Goal: Task Accomplishment & Management: Use online tool/utility

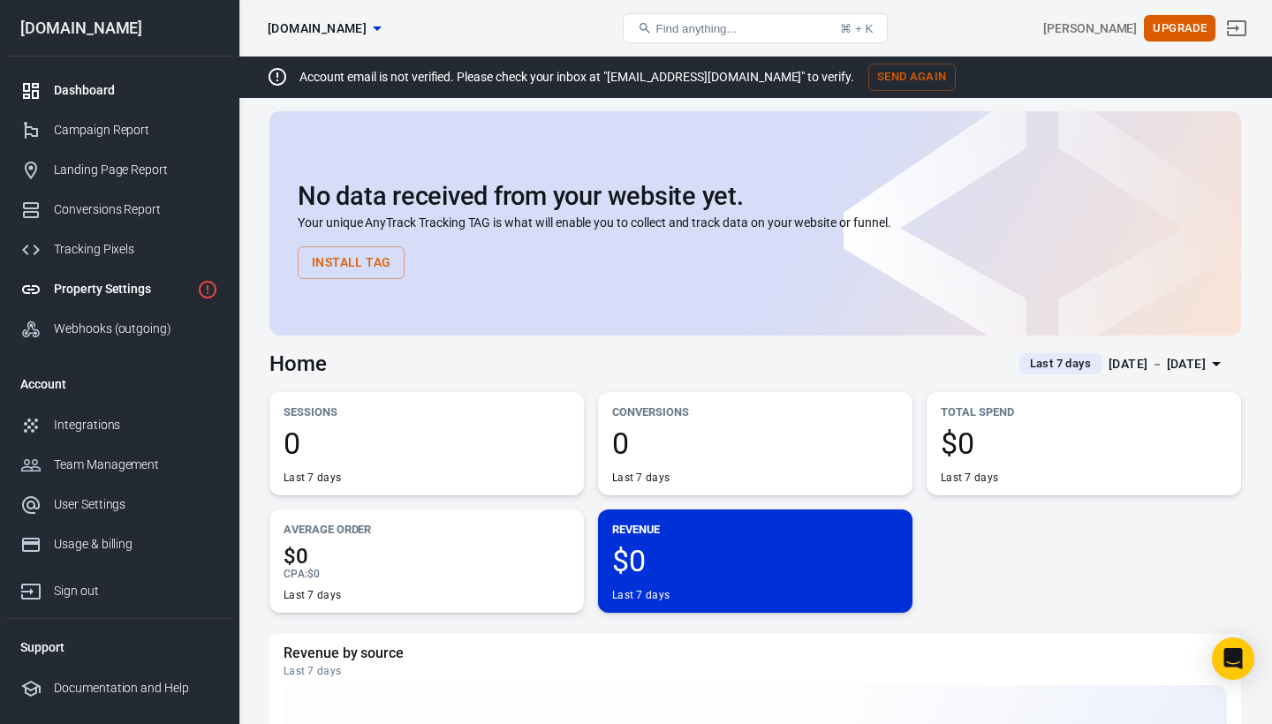
click at [125, 292] on div "Property Settings" at bounding box center [122, 289] width 136 height 19
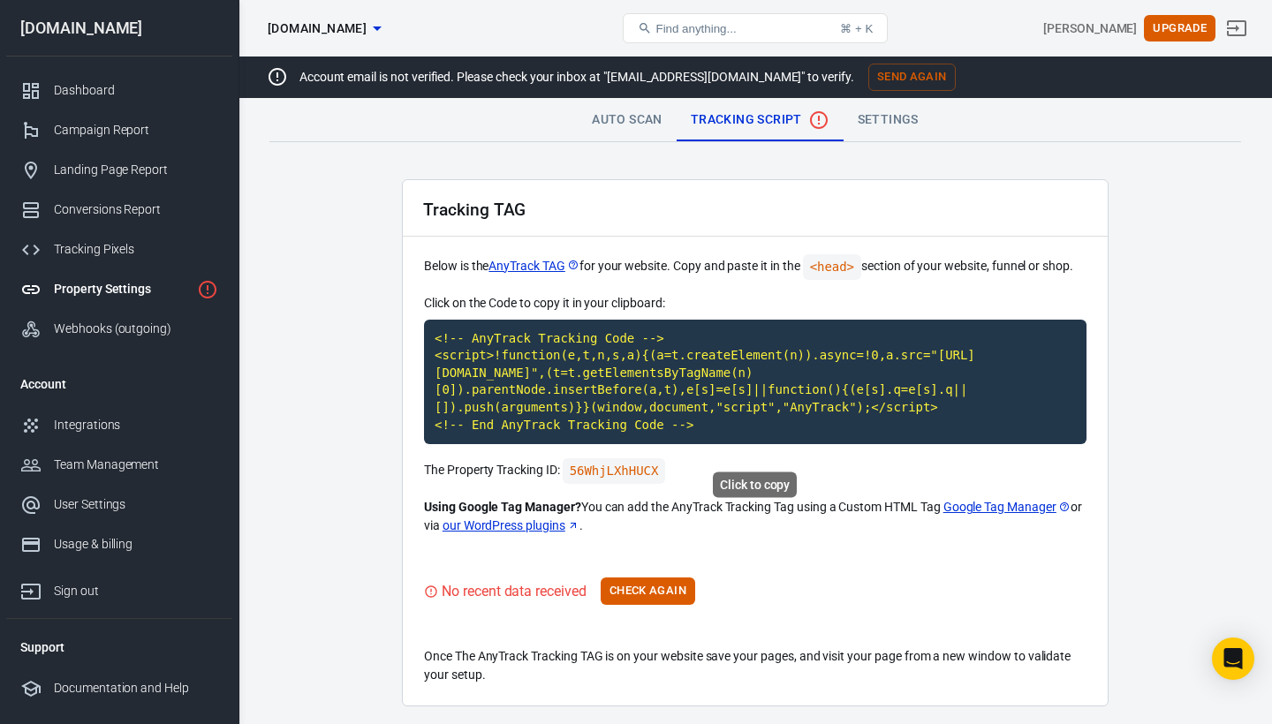
click at [545, 378] on code "<!-- AnyTrack Tracking Code --> <script>!function(e,t,n,s,a){(a=t.createElement…" at bounding box center [755, 382] width 663 height 125
click at [731, 423] on code "<!-- AnyTrack Tracking Code --> <script>!function(e,t,n,s,a){(a=t.createElement…" at bounding box center [755, 382] width 663 height 125
click at [653, 605] on button "Check Again" at bounding box center [648, 591] width 95 height 27
click at [658, 605] on button "Check Again" at bounding box center [648, 591] width 95 height 27
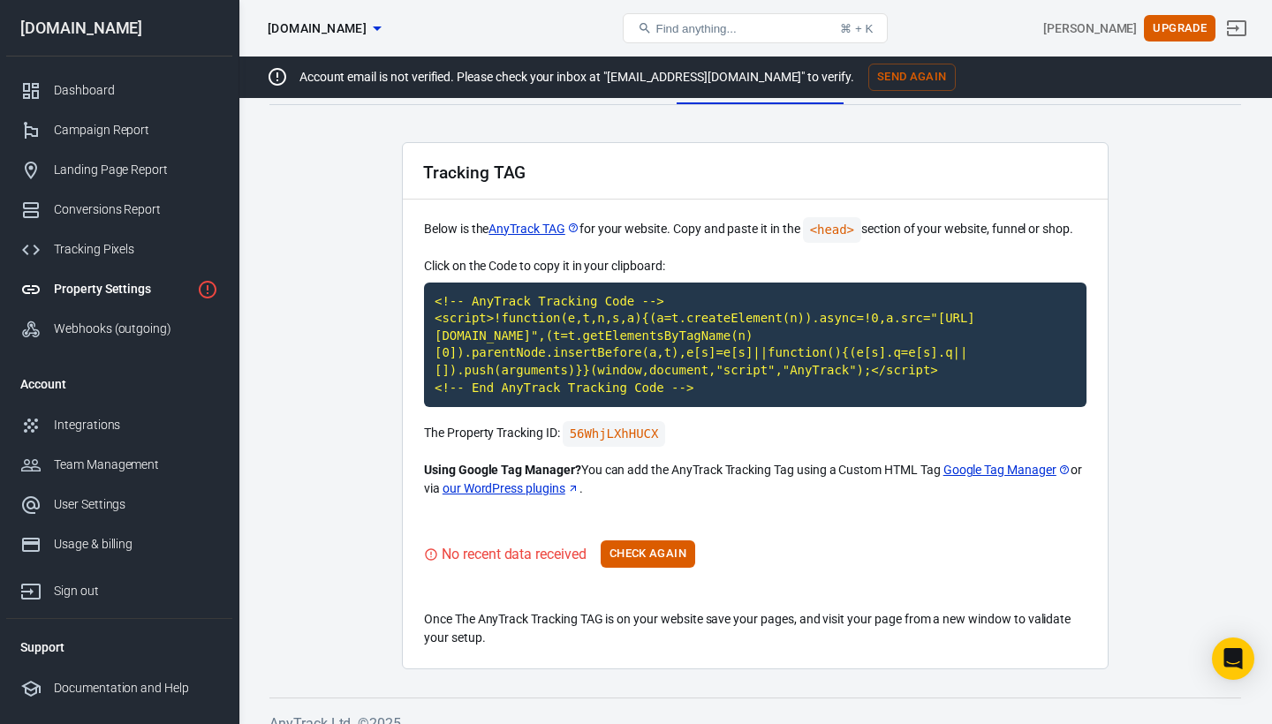
scroll to position [34, 0]
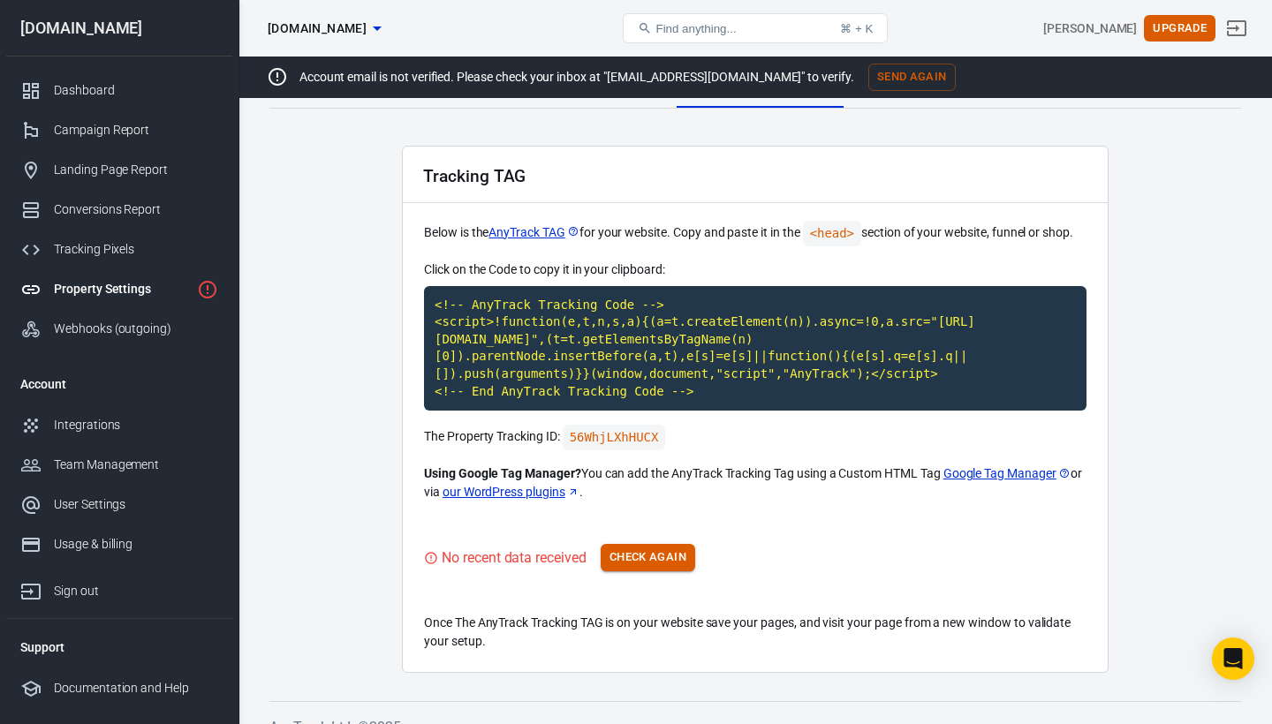
click at [667, 572] on button "Check Again" at bounding box center [648, 557] width 95 height 27
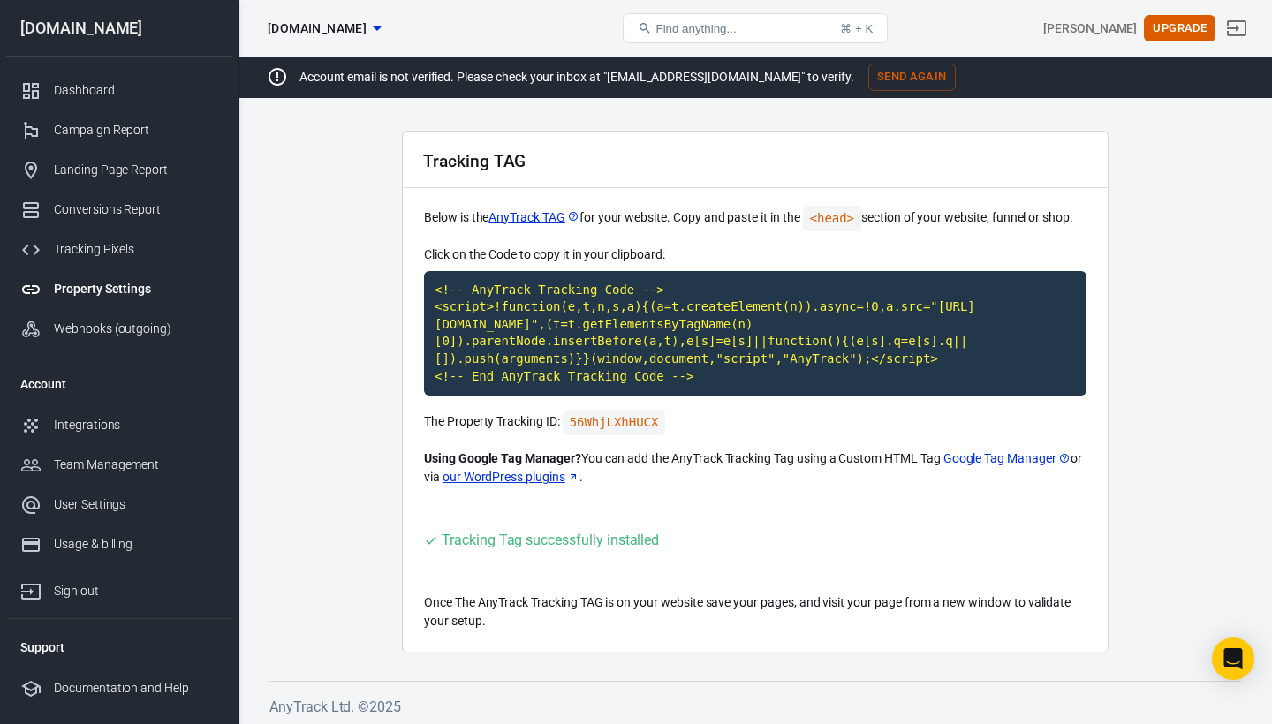
scroll to position [51, 0]
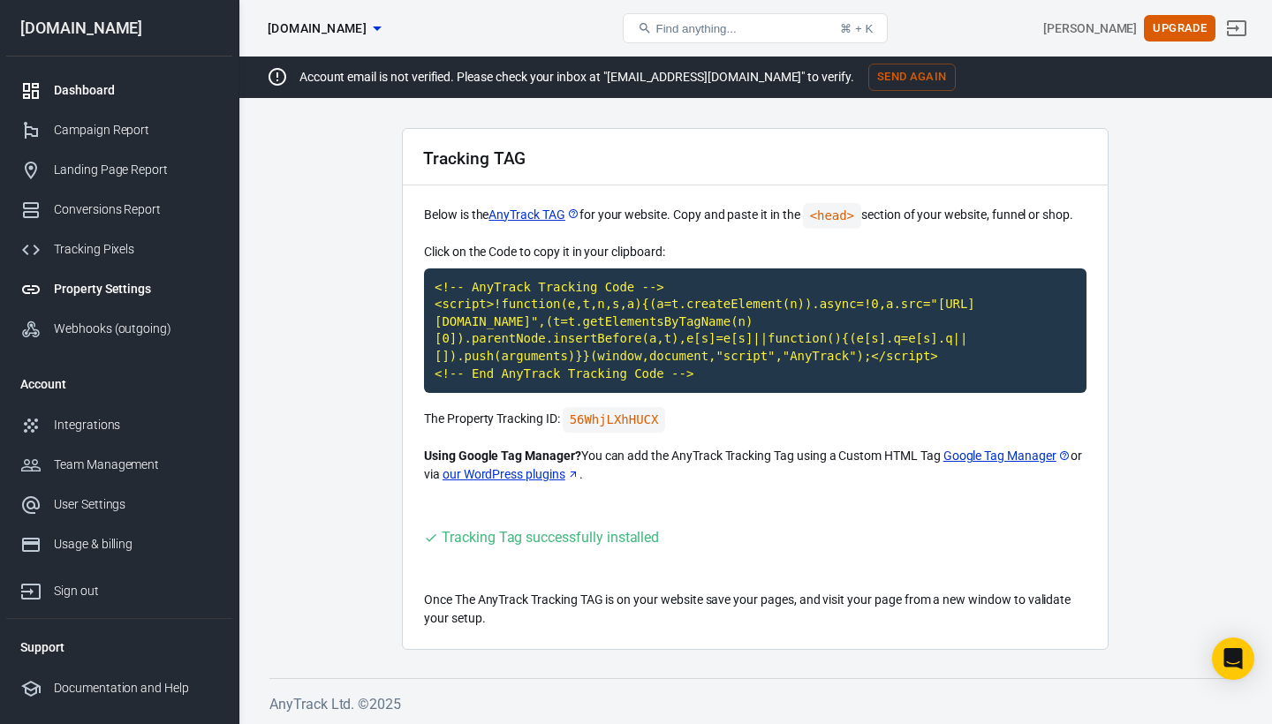
click at [100, 89] on div "Dashboard" at bounding box center [136, 90] width 164 height 19
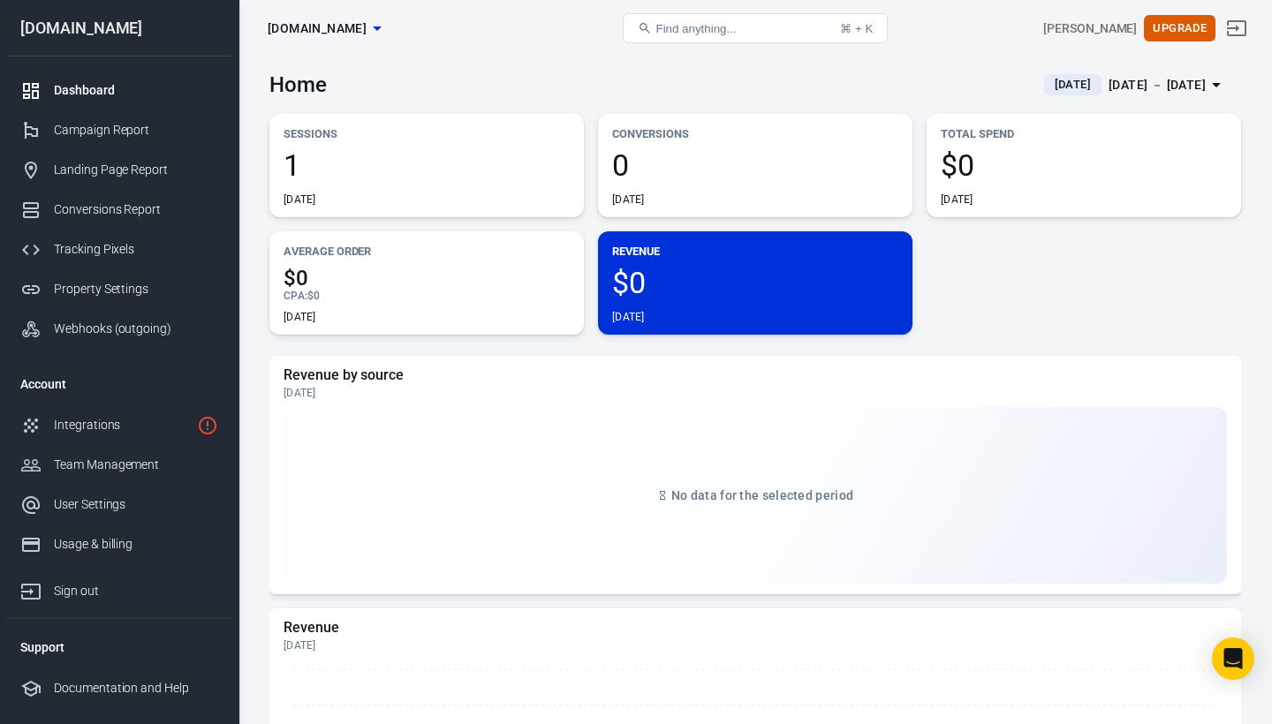
click at [457, 175] on span "1" at bounding box center [427, 165] width 286 height 30
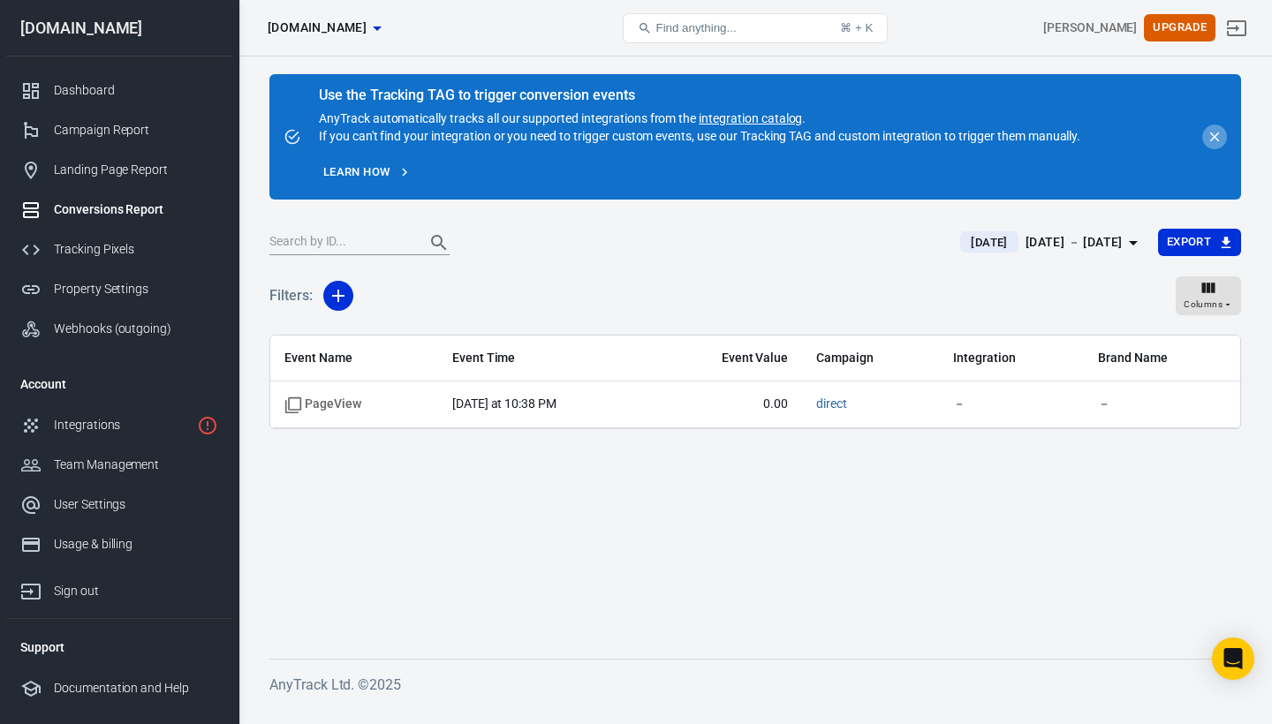
click at [1216, 136] on icon "close" at bounding box center [1215, 137] width 16 height 16
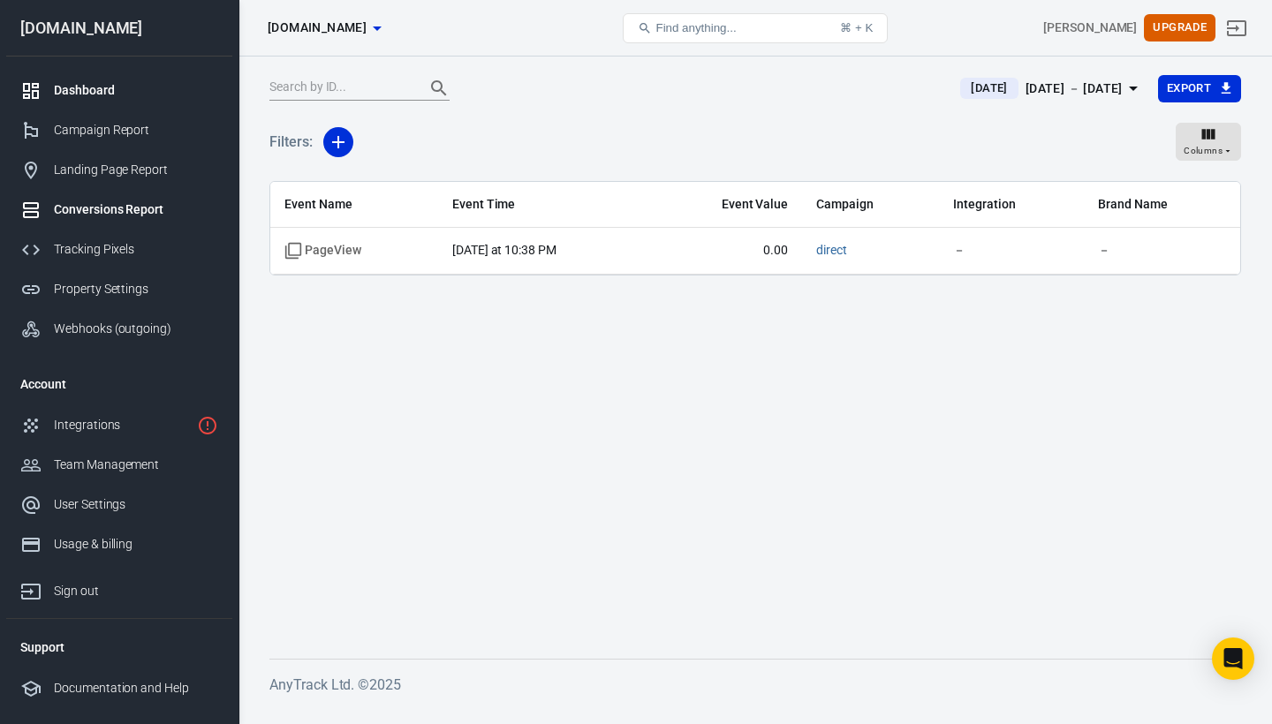
click at [99, 90] on div "Dashboard" at bounding box center [136, 90] width 164 height 19
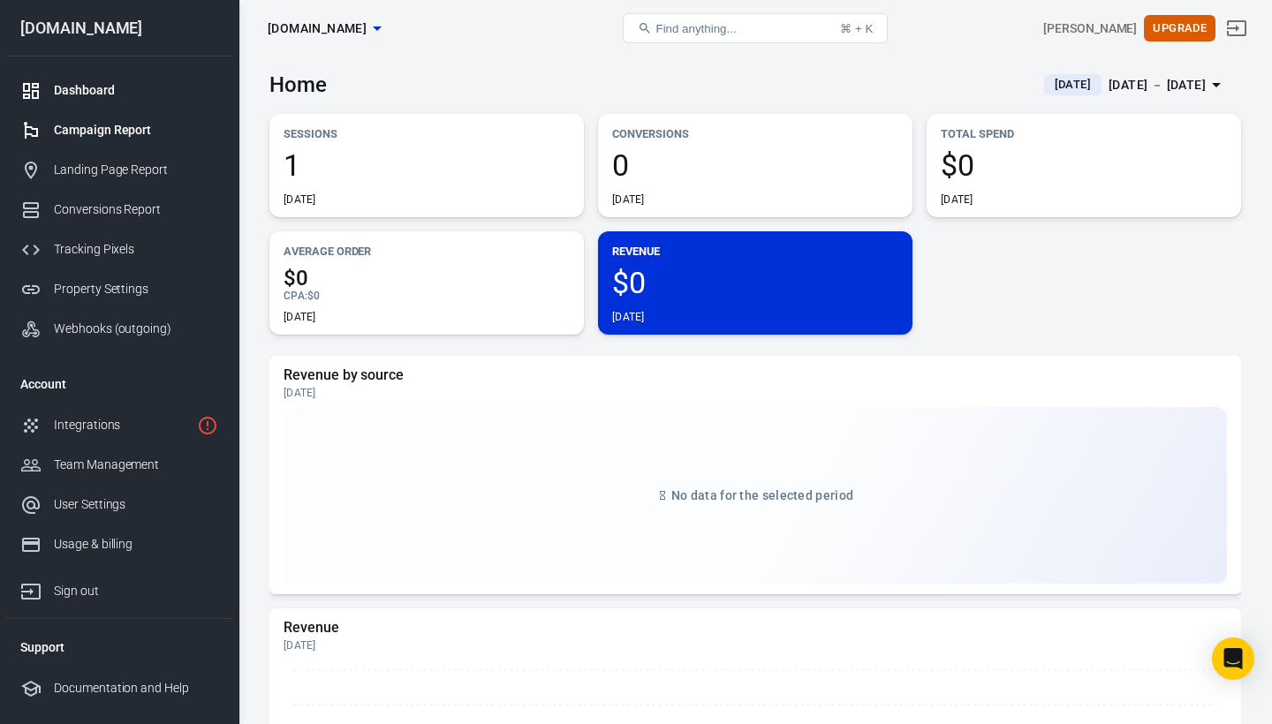
click at [102, 134] on div "Campaign Report" at bounding box center [136, 130] width 164 height 19
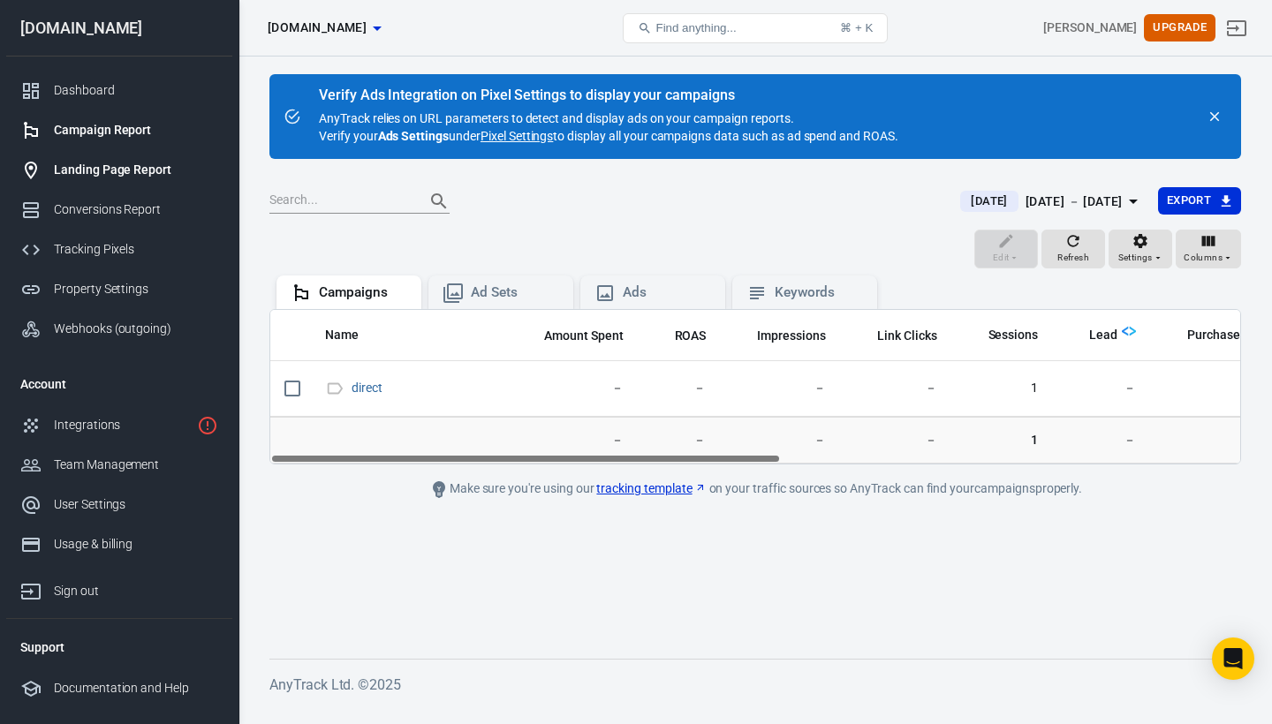
click at [106, 163] on div "Landing Page Report" at bounding box center [136, 170] width 164 height 19
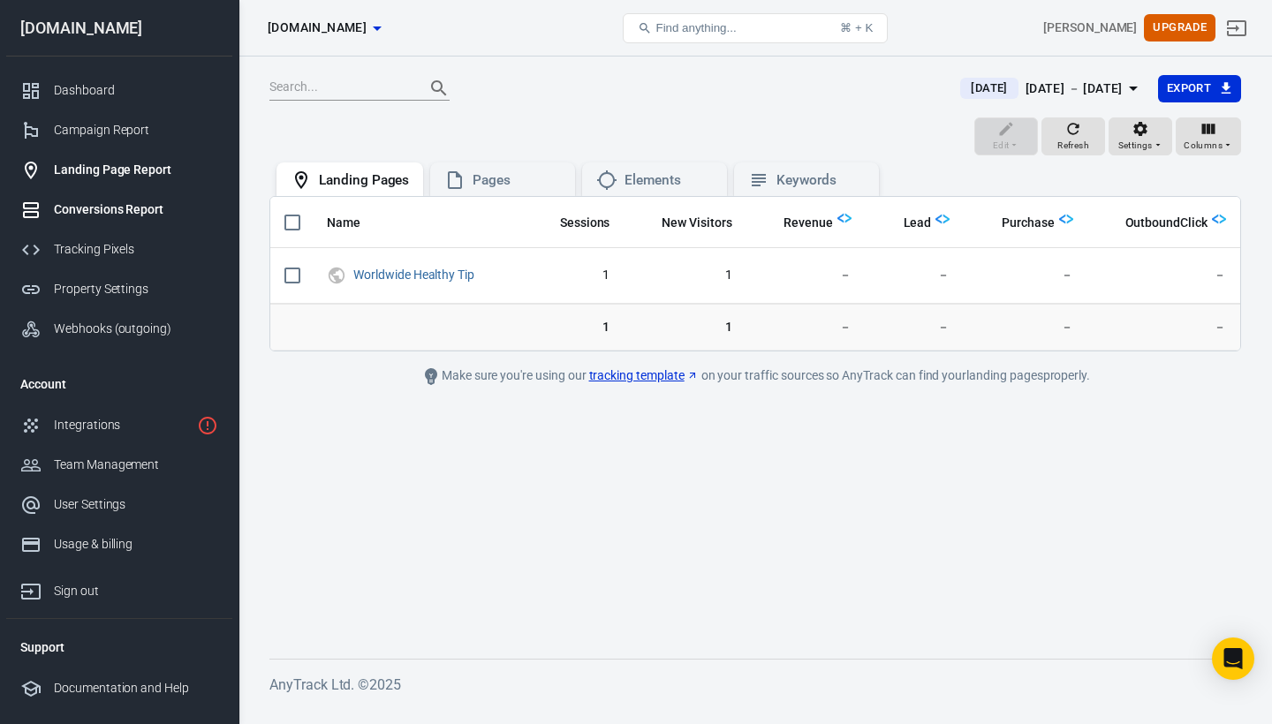
click at [102, 208] on div "Conversions Report" at bounding box center [136, 210] width 164 height 19
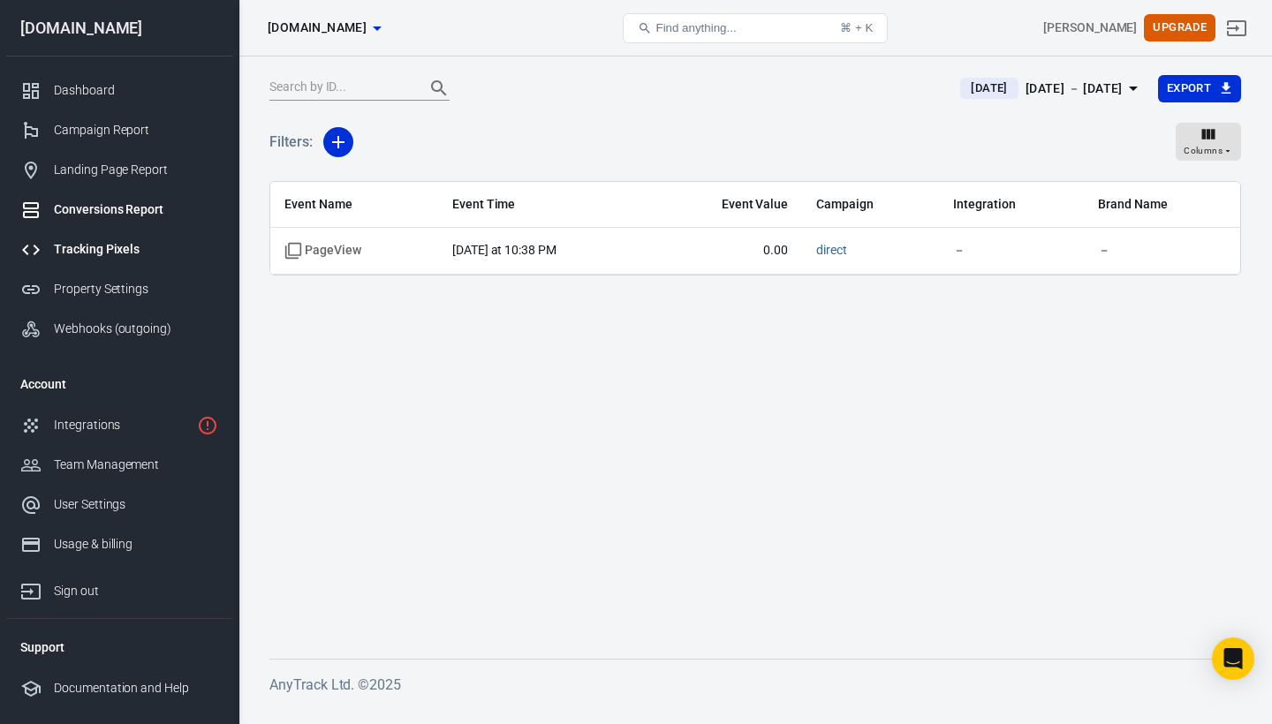
click at [101, 246] on div "Tracking Pixels" at bounding box center [136, 249] width 164 height 19
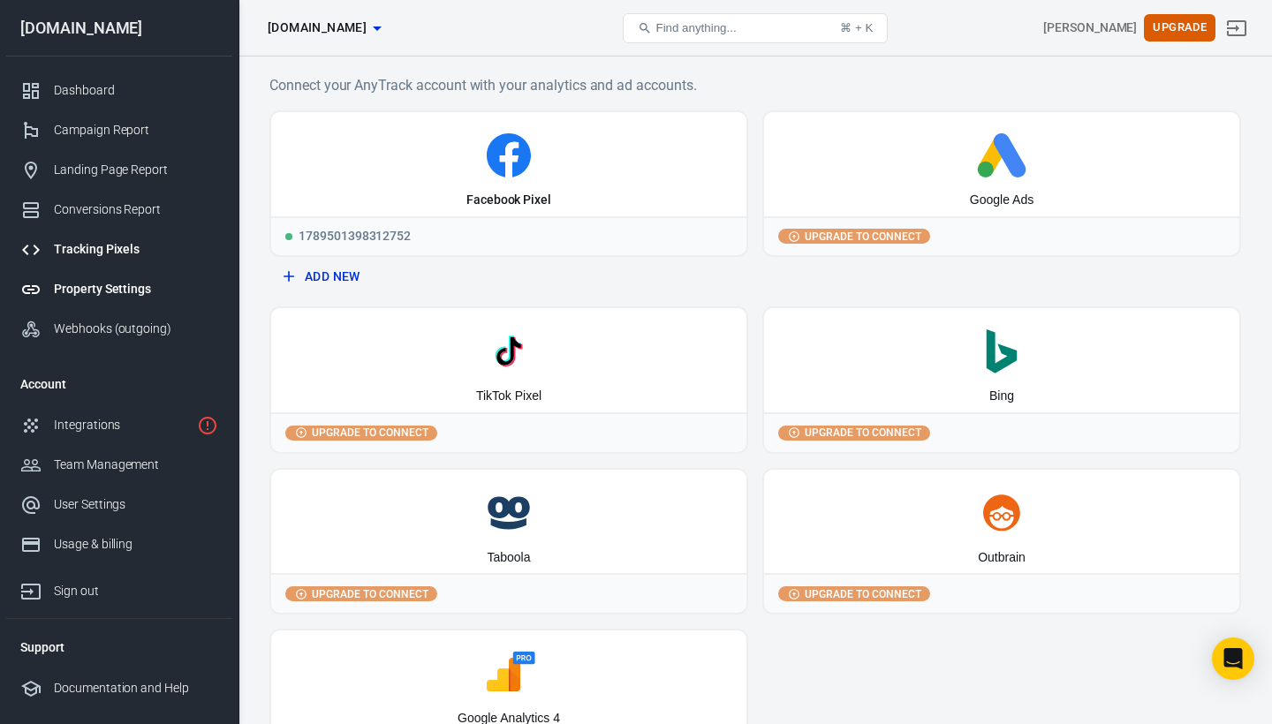
click at [99, 283] on div "Property Settings" at bounding box center [136, 289] width 164 height 19
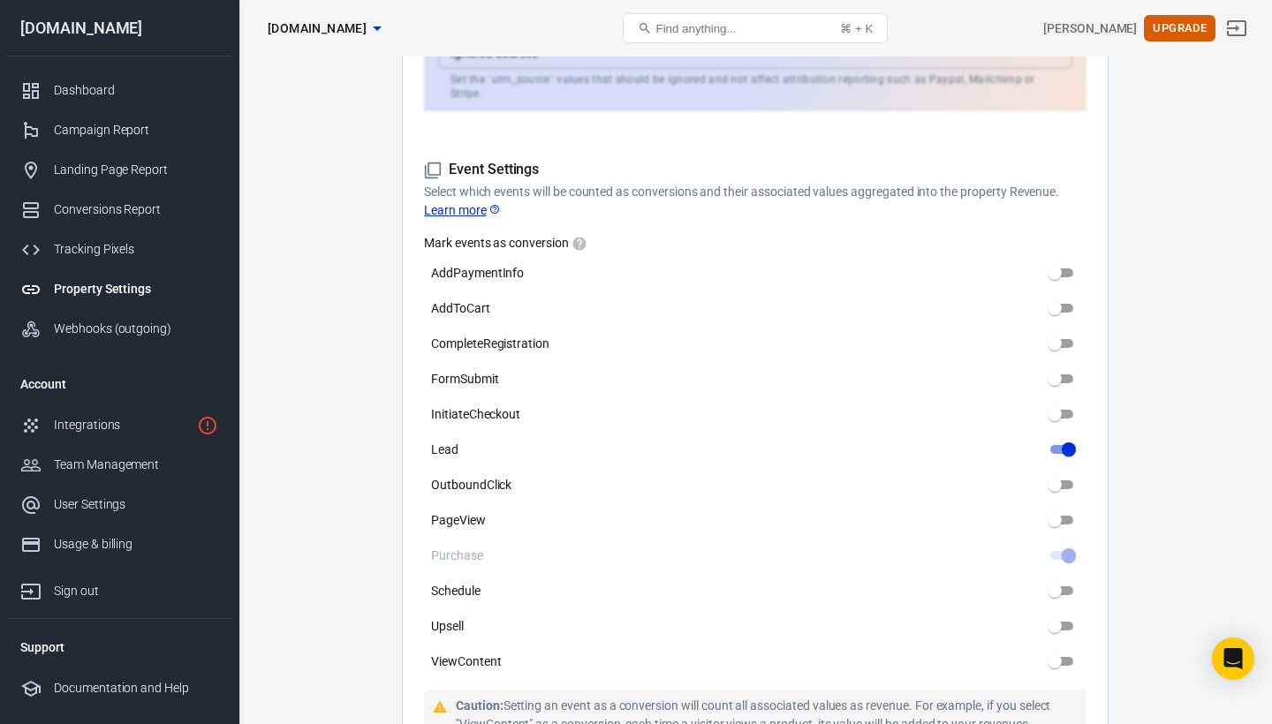
scroll to position [748, 0]
click at [130, 414] on link "Integrations" at bounding box center [119, 425] width 226 height 40
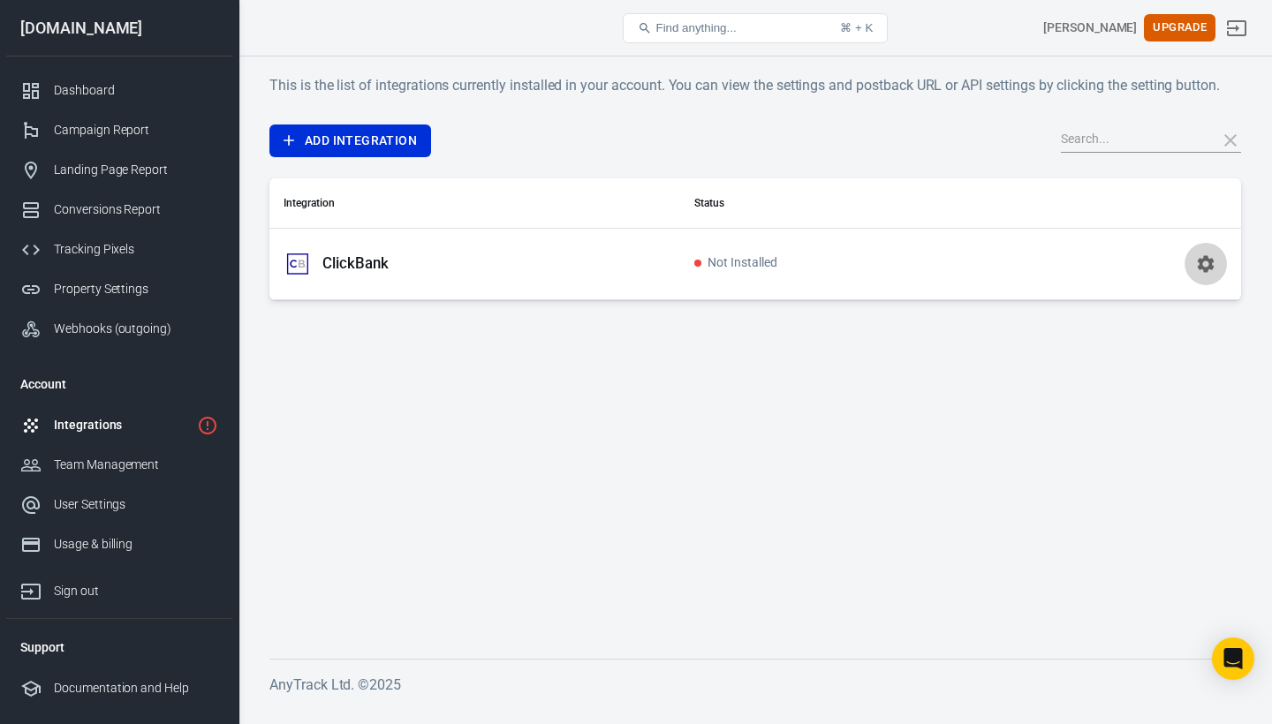
click at [1204, 265] on icon "button" at bounding box center [1205, 264] width 21 height 21
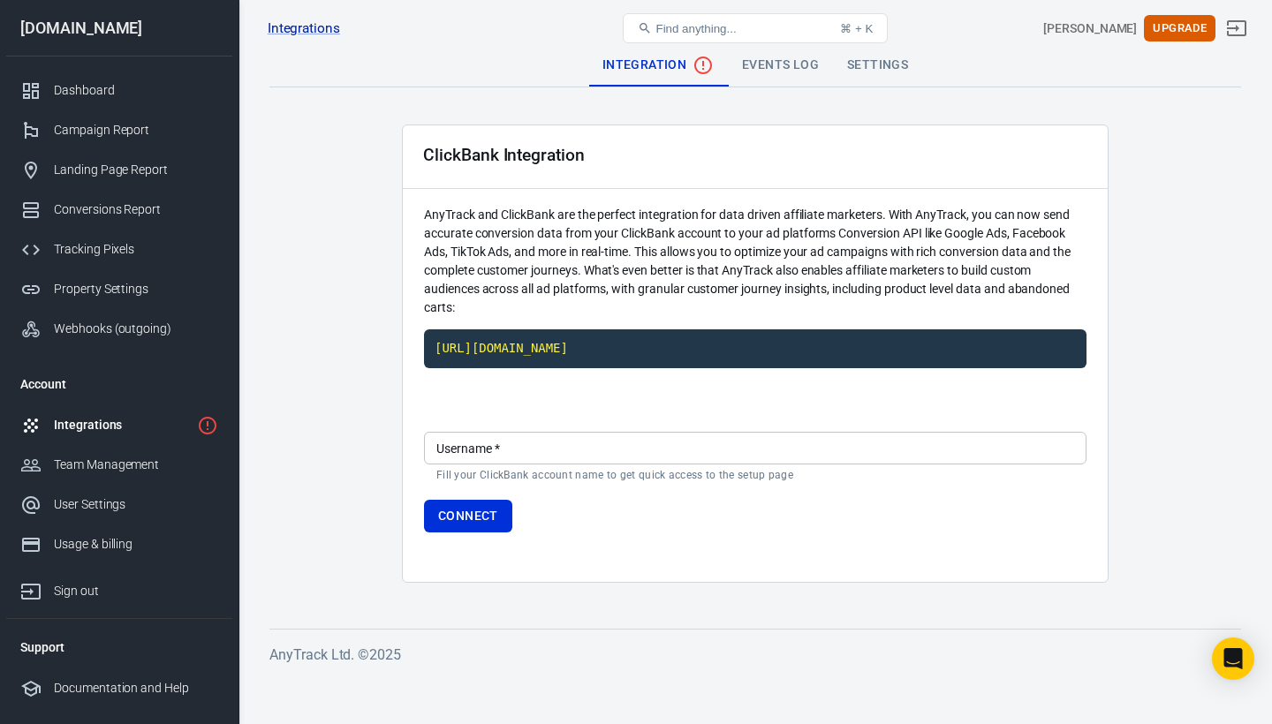
click at [906, 564] on div "ClickBank Integration AnyTrack and ClickBank are the perfect integration for da…" at bounding box center [755, 354] width 707 height 458
click at [656, 447] on input "Username   *" at bounding box center [755, 448] width 663 height 33
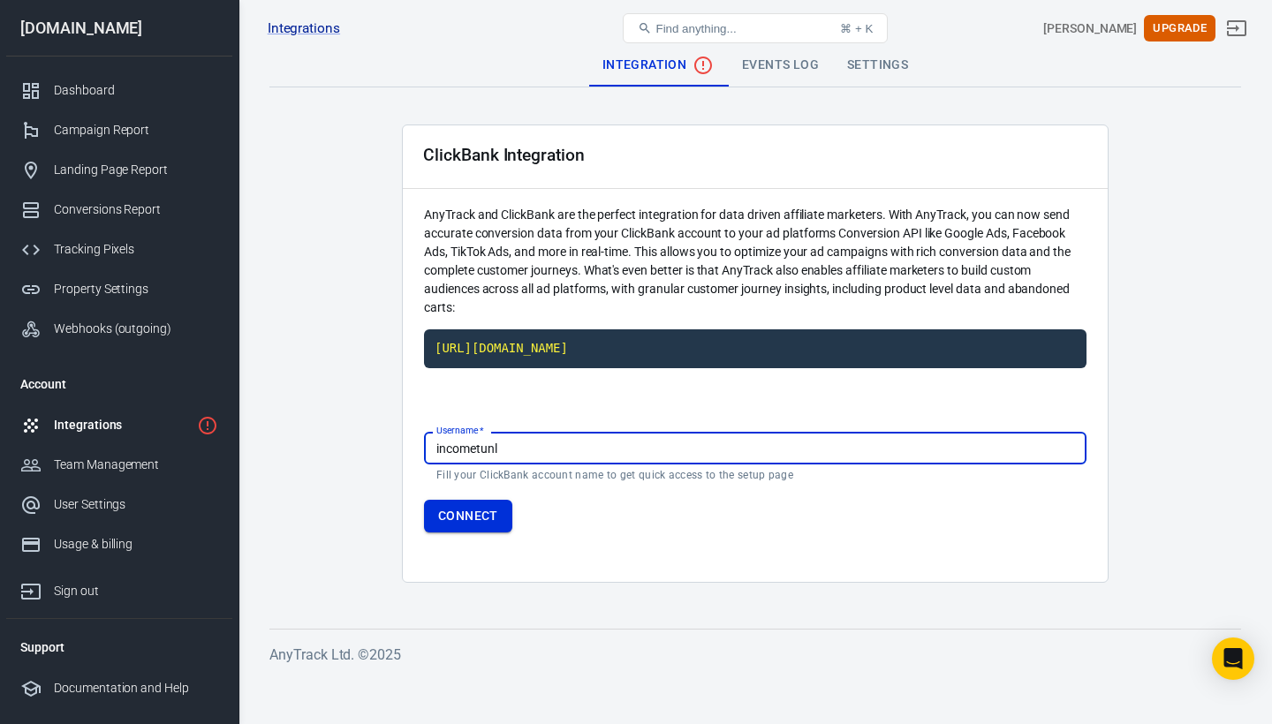
type input "incometunl"
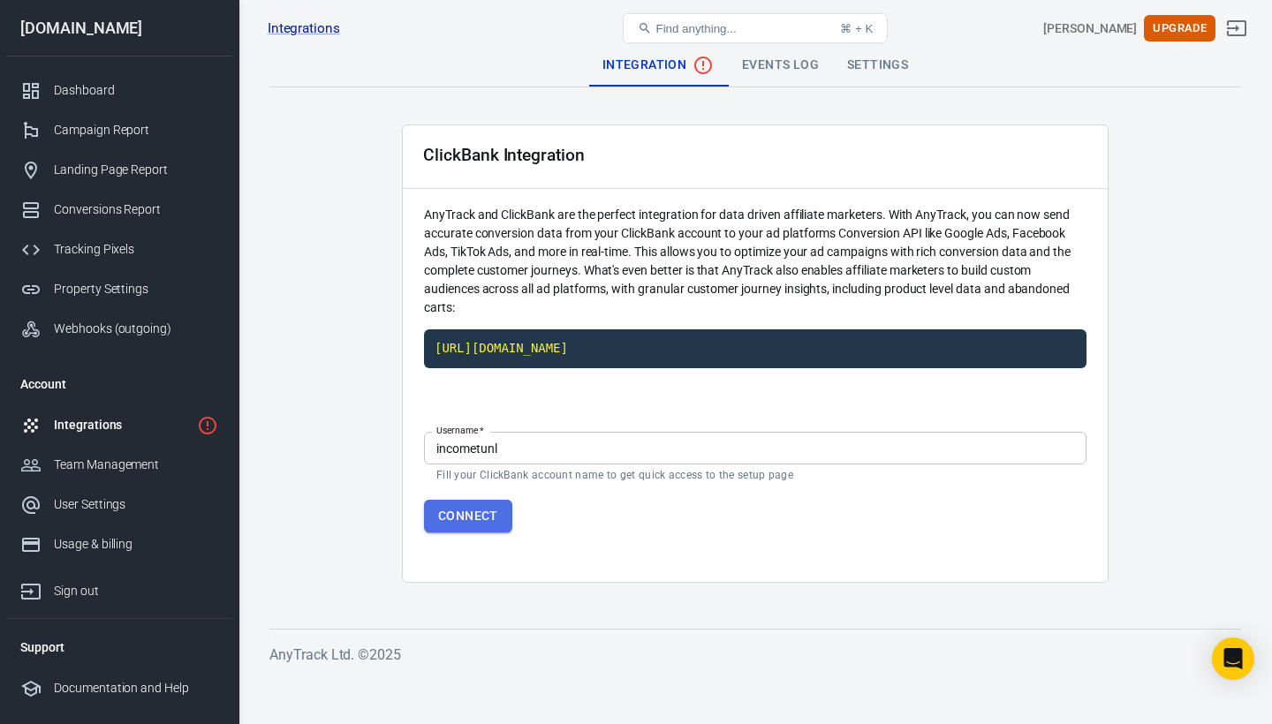
click at [487, 519] on button "Connect" at bounding box center [468, 516] width 88 height 33
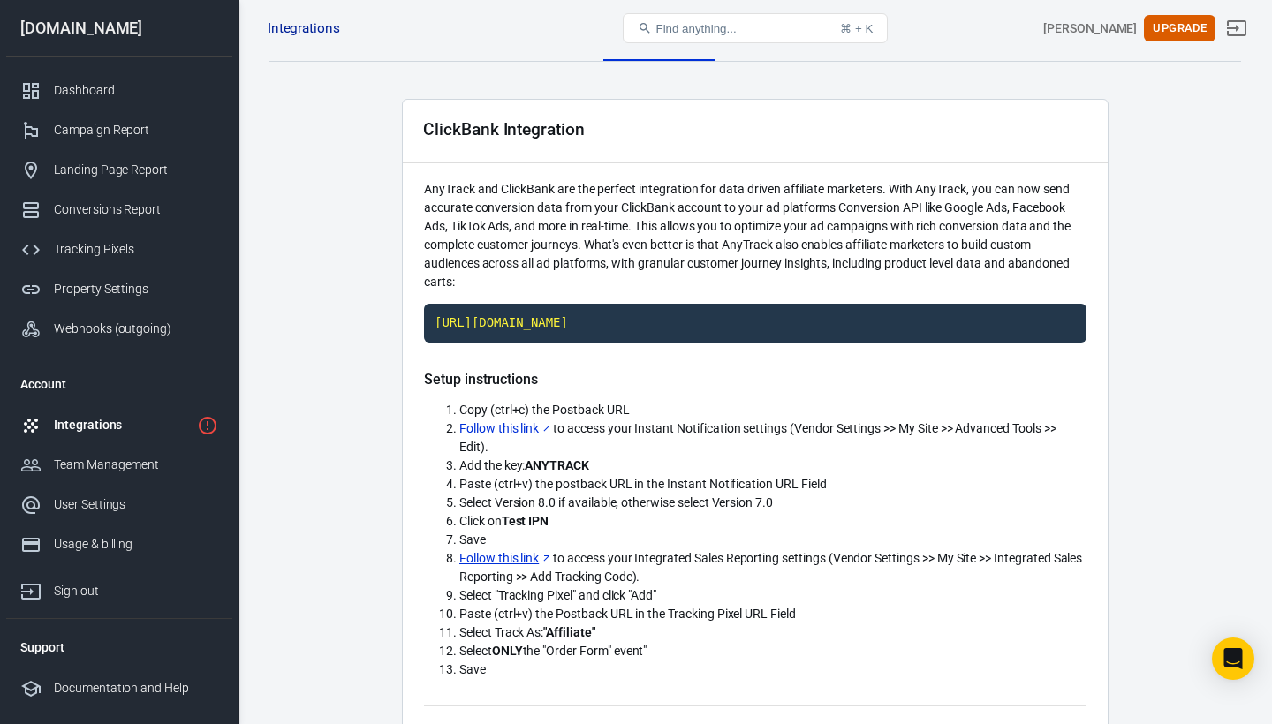
scroll to position [11, 0]
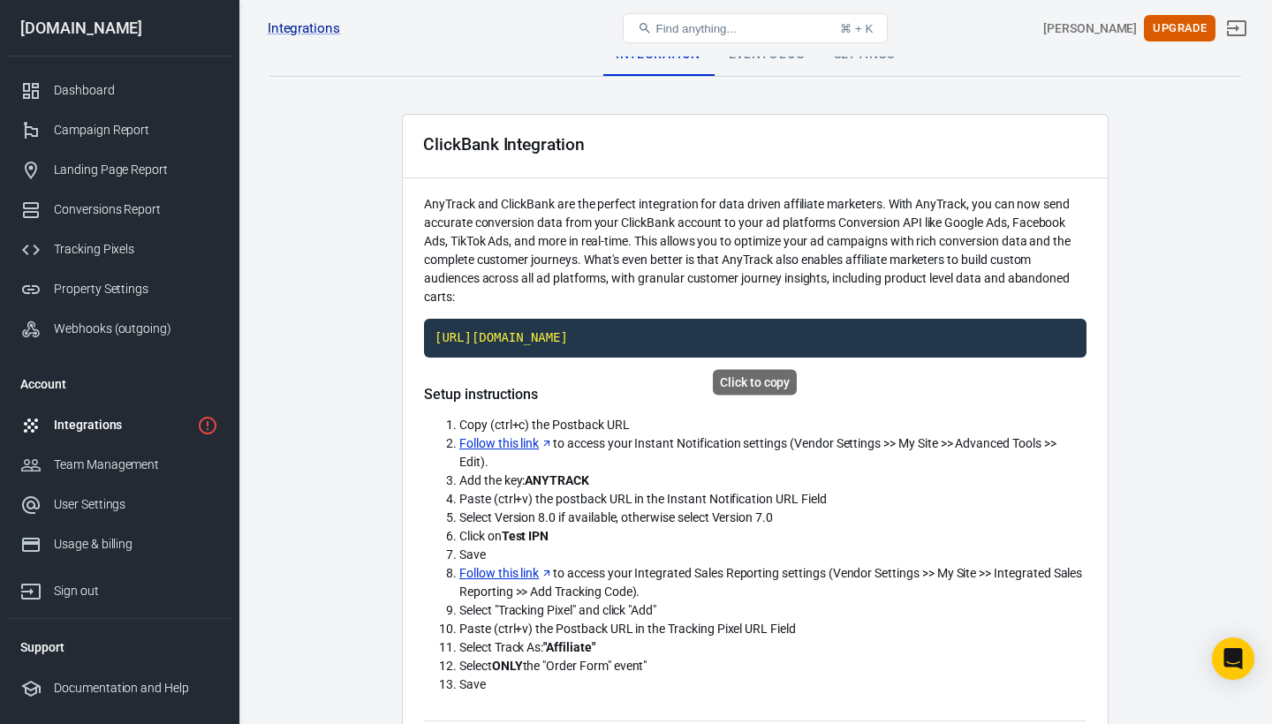
click at [710, 330] on code "https://t1.anytrack.io/GXqx2G2u/collect/clickbank-worldwidehealthytipcom" at bounding box center [755, 338] width 663 height 39
